Goal: Task Accomplishment & Management: Use online tool/utility

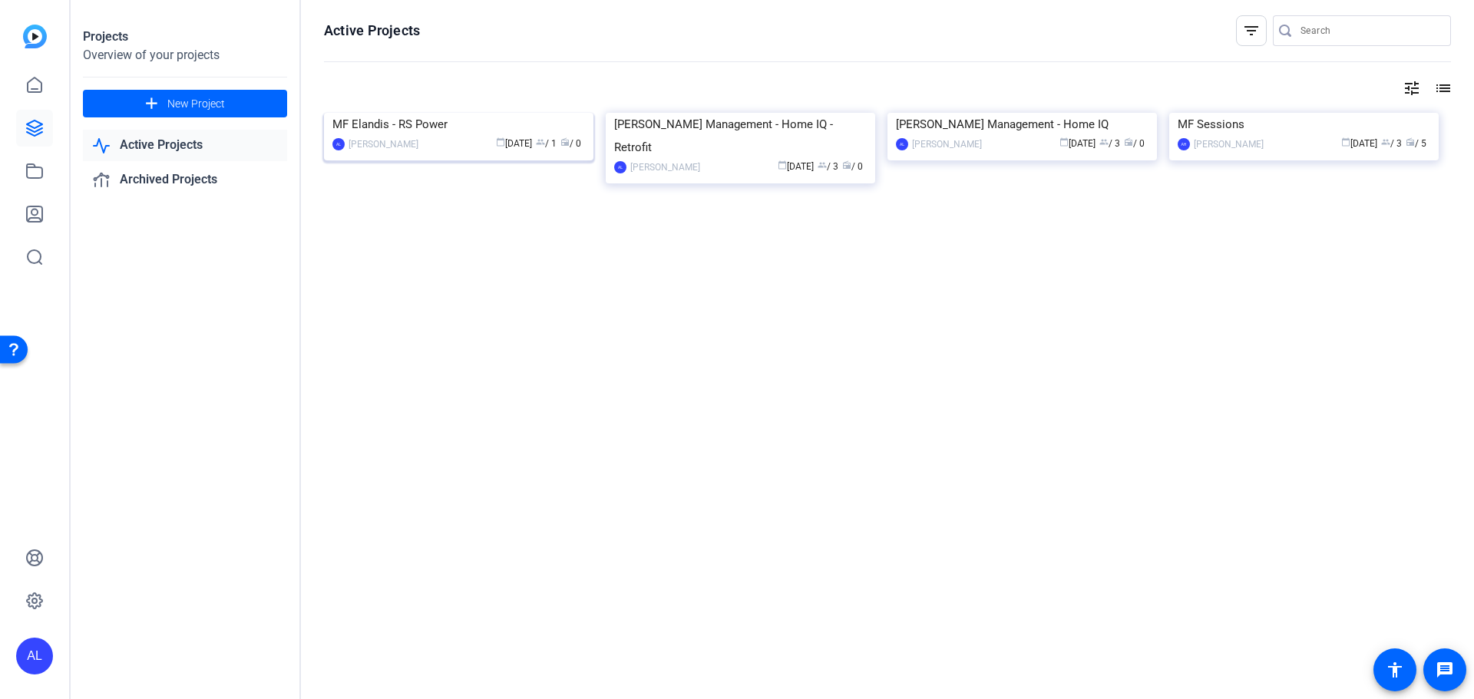
click at [489, 113] on img at bounding box center [458, 113] width 269 height 0
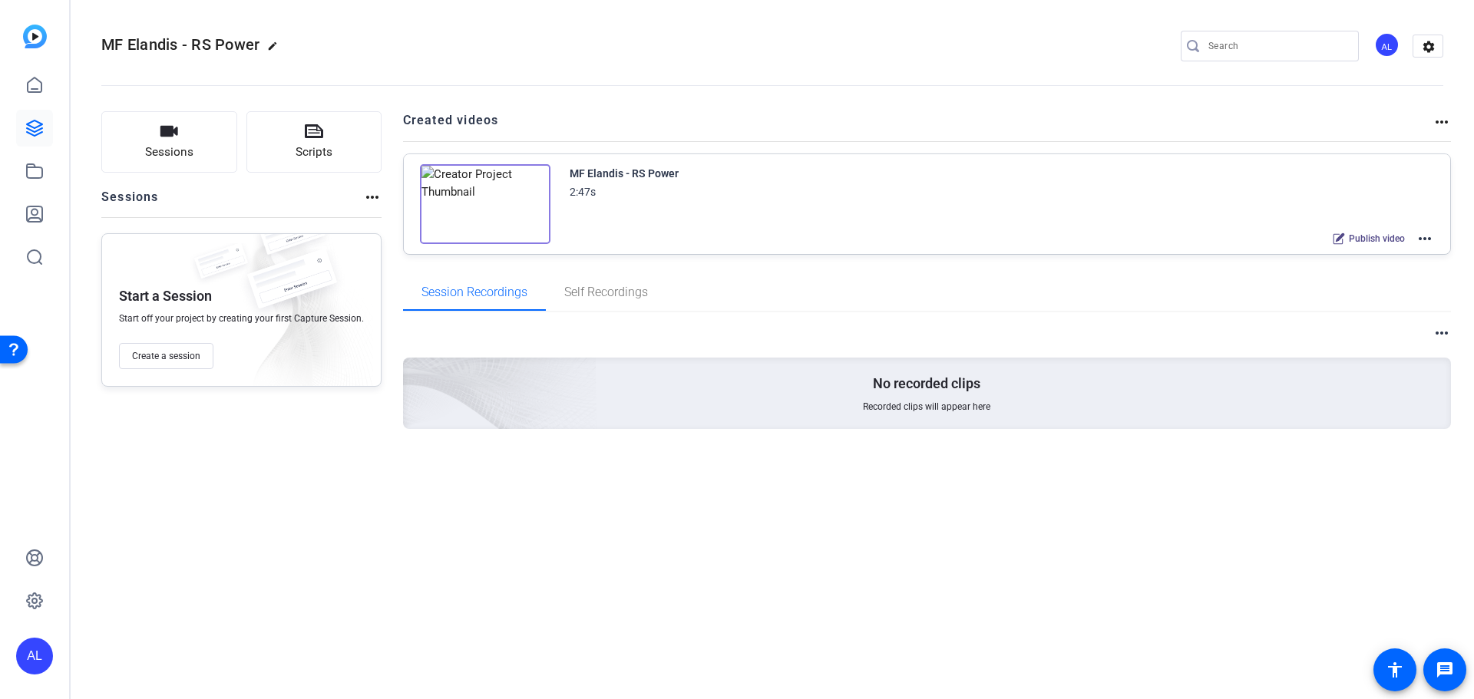
click at [1421, 232] on mat-icon "more_horiz" at bounding box center [1424, 239] width 18 height 18
click at [1379, 239] on div at bounding box center [737, 349] width 1474 height 699
click at [1379, 239] on span "Publish video" at bounding box center [1377, 239] width 56 height 12
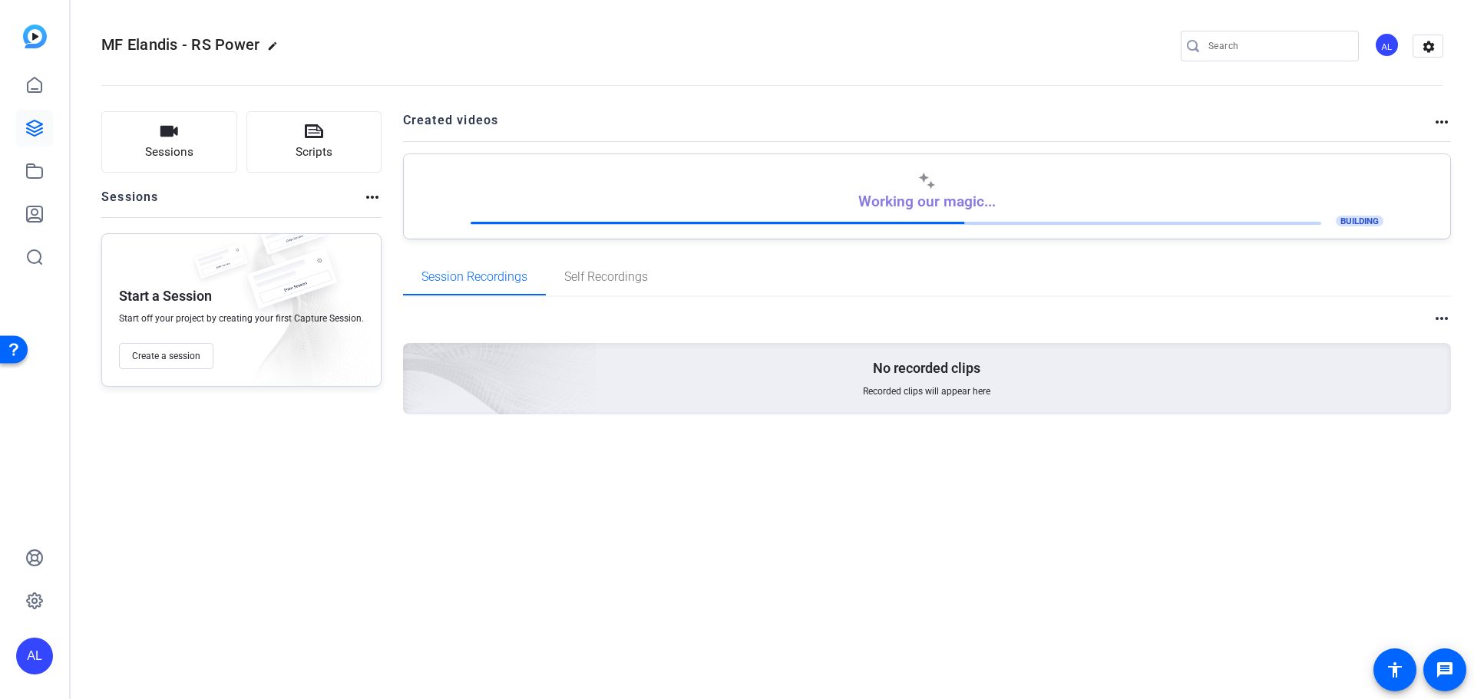
click at [980, 223] on div at bounding box center [896, 223] width 851 height 3
